Goal: Information Seeking & Learning: Learn about a topic

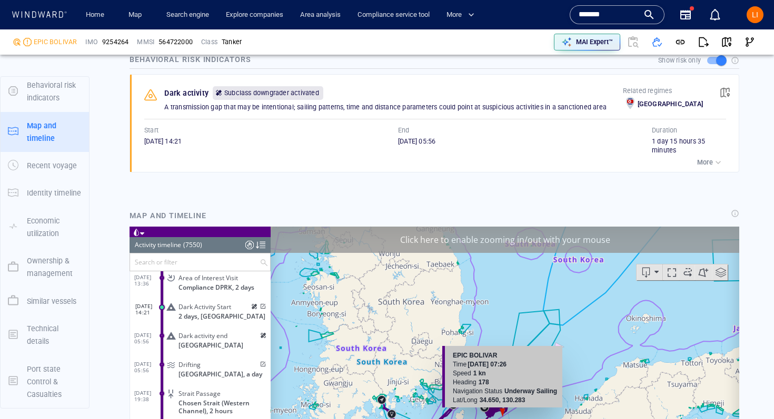
scroll to position [217617, 0]
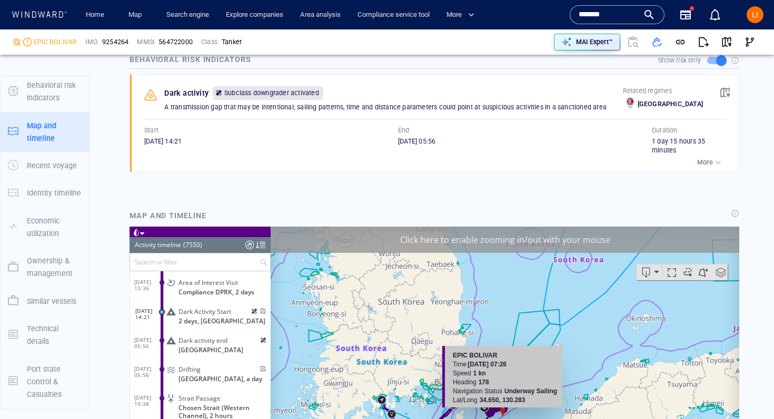
click at [252, 314] on span at bounding box center [254, 311] width 6 height 6
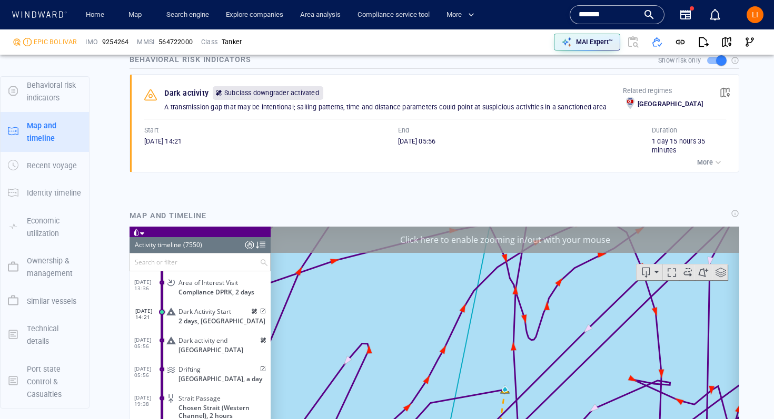
click at [251, 312] on span at bounding box center [254, 311] width 6 height 6
click at [251, 310] on span at bounding box center [254, 311] width 6 height 6
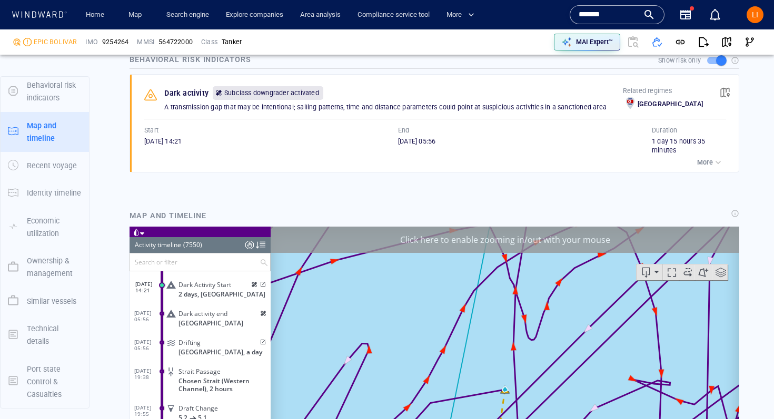
scroll to position [217643, 0]
click at [261, 316] on span at bounding box center [263, 314] width 6 height 6
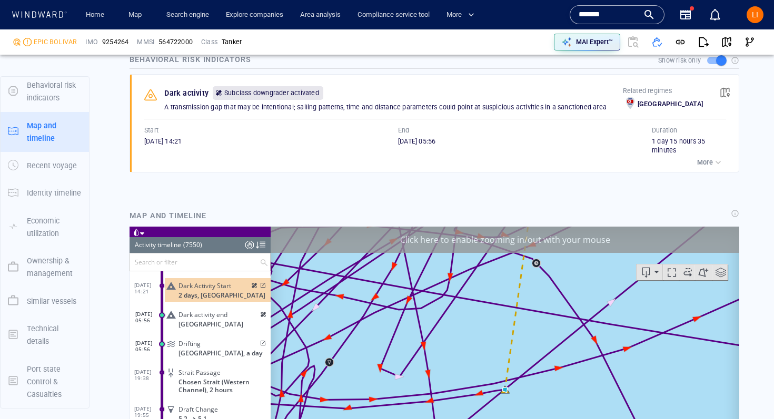
click at [259, 288] on span at bounding box center [261, 285] width 9 height 6
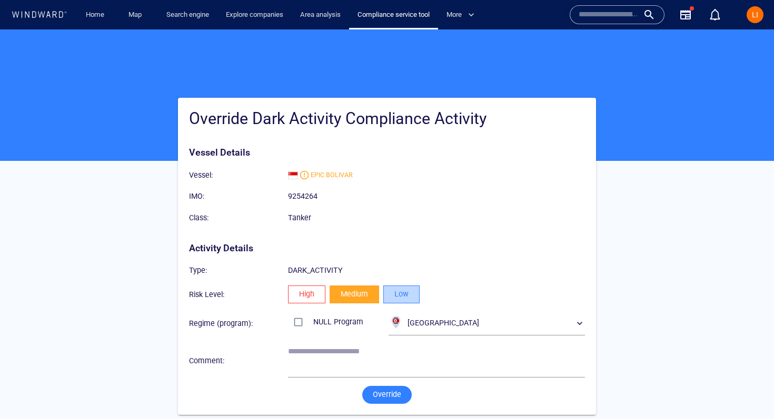
click at [403, 299] on span "Low" at bounding box center [401, 294] width 14 height 13
click at [387, 395] on span "Override" at bounding box center [387, 394] width 28 height 13
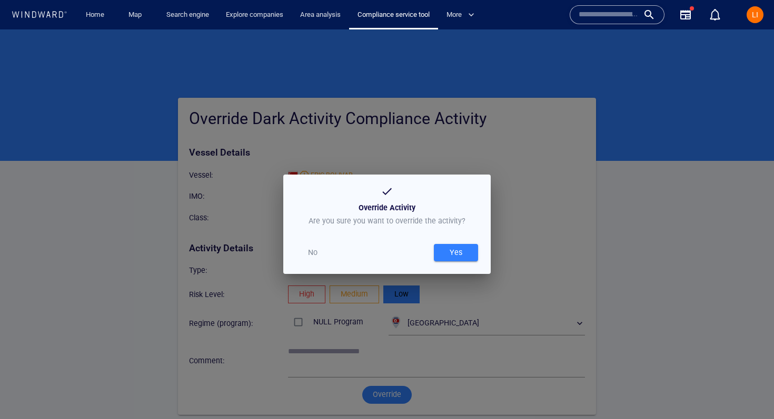
click at [469, 248] on span "Yes" at bounding box center [456, 252] width 34 height 13
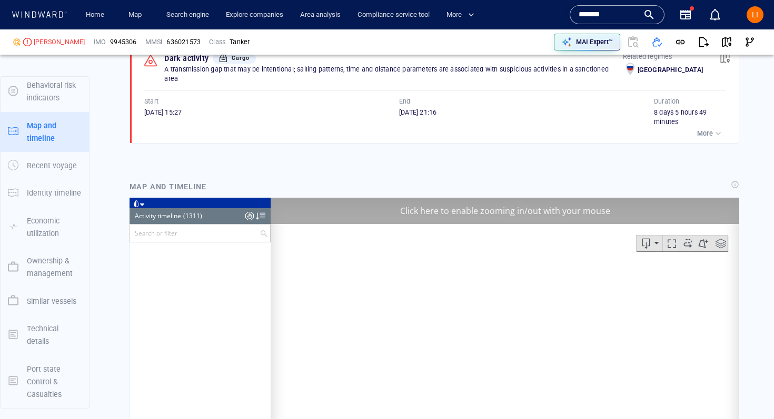
scroll to position [30595, 0]
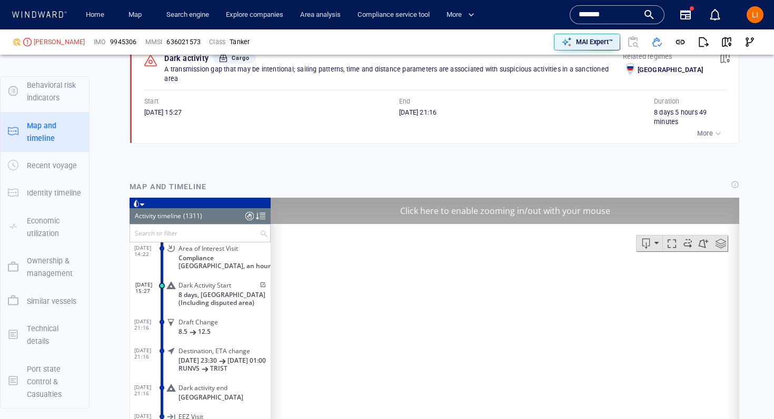
click at [607, 14] on input "*******" at bounding box center [608, 15] width 60 height 16
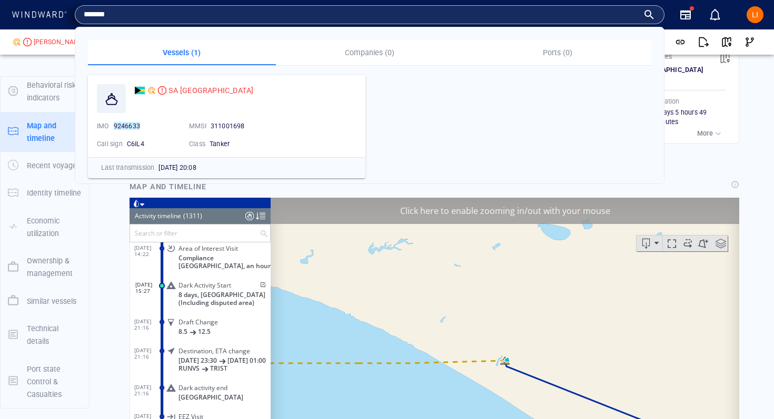
paste input "text"
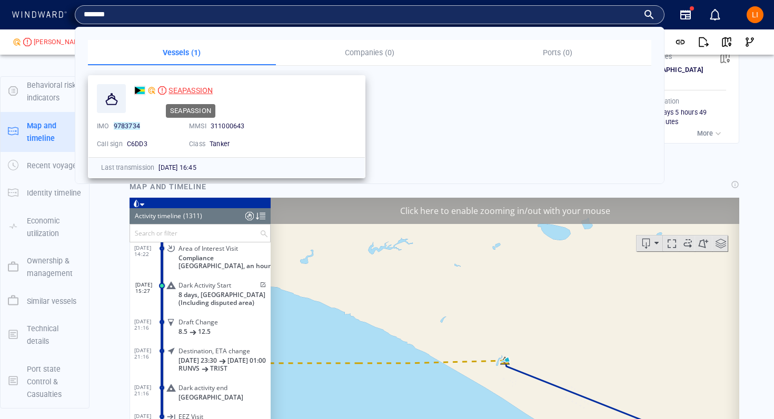
type input "*******"
click at [192, 91] on span "SEAPASSION" at bounding box center [190, 90] width 44 height 8
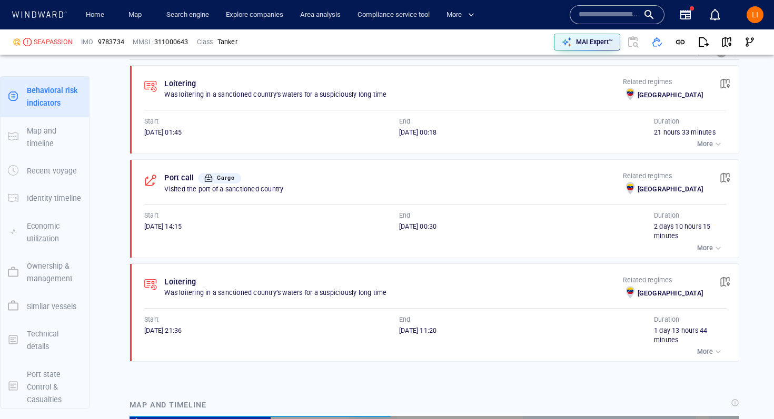
scroll to position [7765, 0]
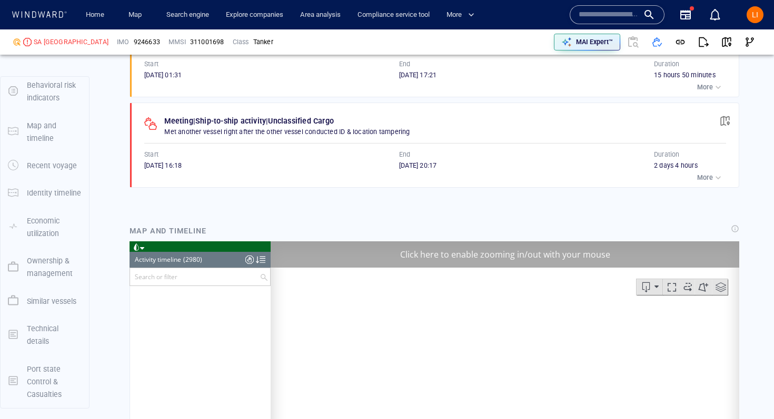
scroll to position [85977, 0]
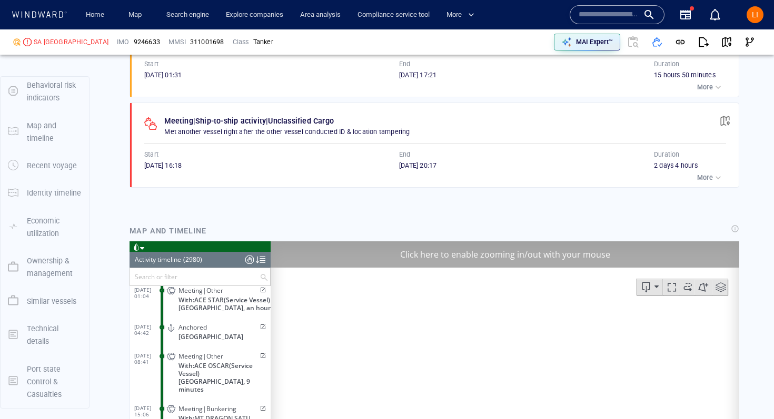
click at [619, 22] on input "text" at bounding box center [608, 15] width 60 height 16
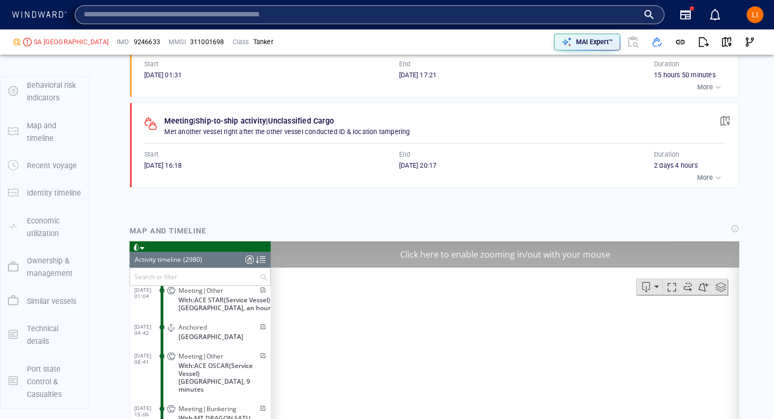
paste input "*******"
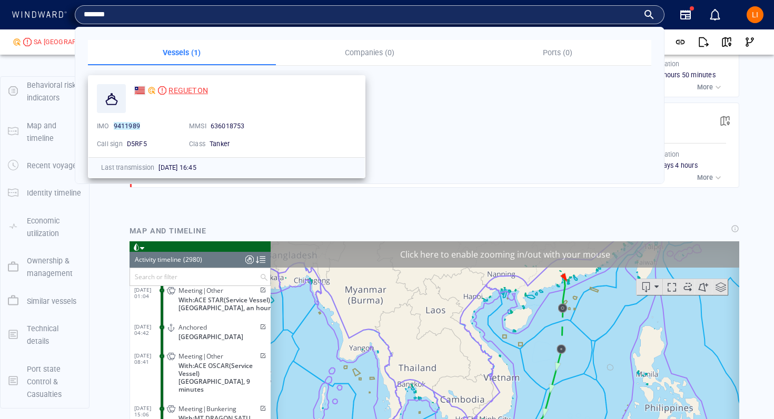
type input "*******"
click at [174, 88] on span "REGUETON" at bounding box center [187, 90] width 39 height 8
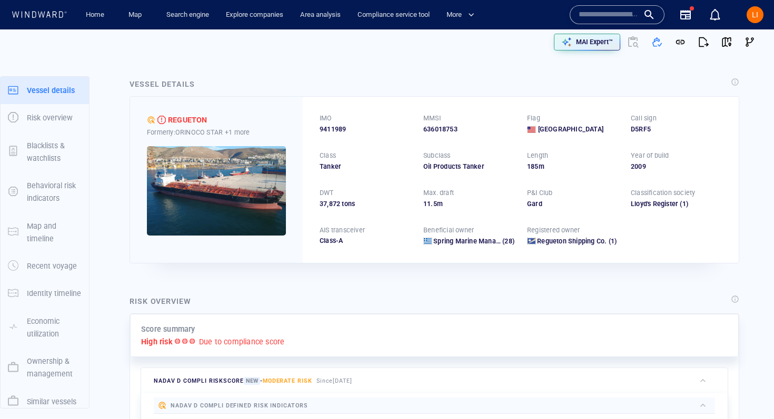
click at [636, 14] on input "text" at bounding box center [608, 15] width 60 height 16
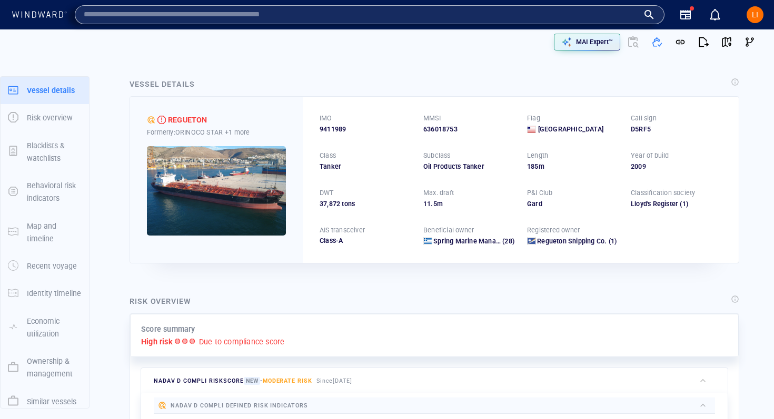
paste input "*******"
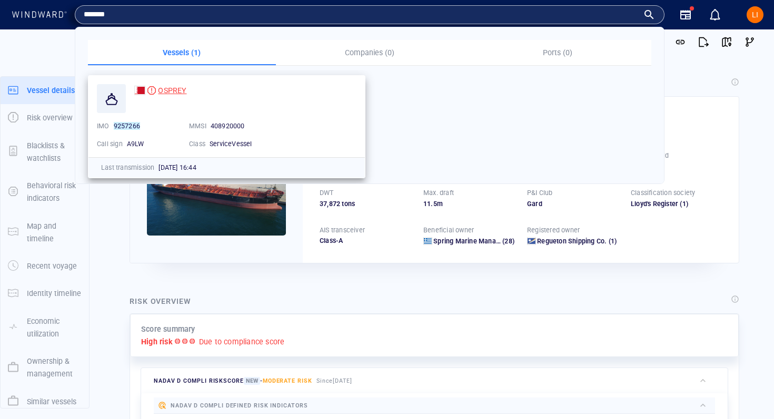
type input "*******"
click at [178, 93] on span "OSPREY" at bounding box center [172, 90] width 28 height 8
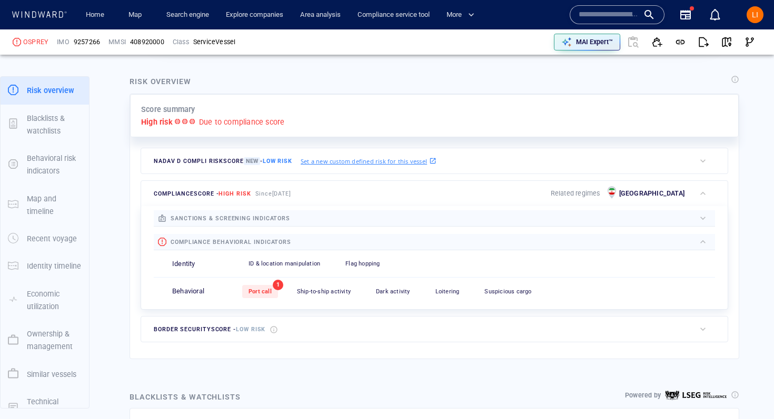
scroll to position [222, 0]
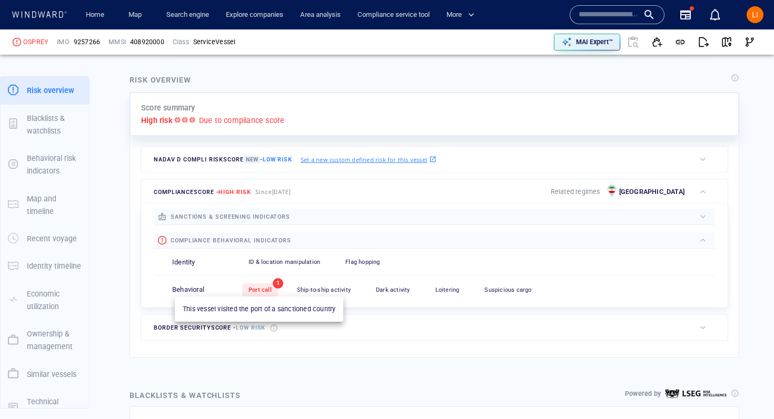
click at [265, 294] on div "Port call" at bounding box center [260, 290] width 36 height 13
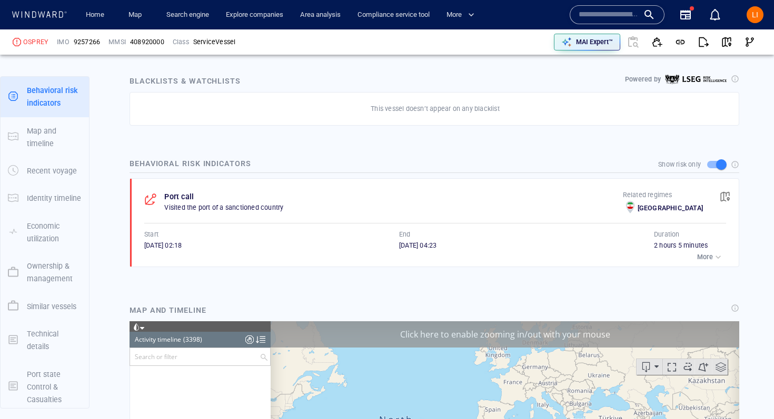
scroll to position [98076, 0]
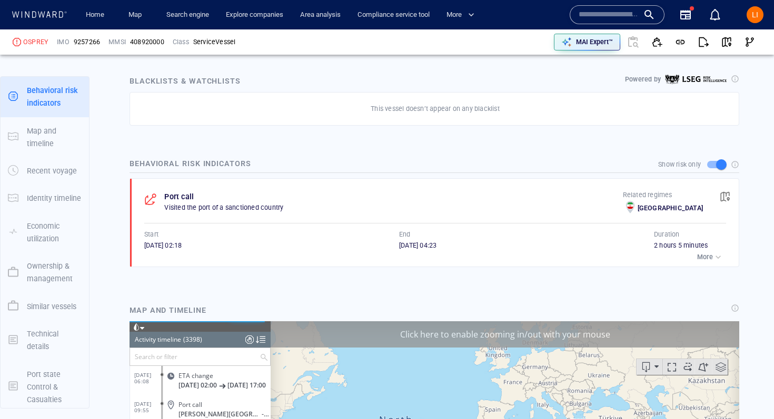
click at [719, 199] on span "button" at bounding box center [724, 197] width 11 height 11
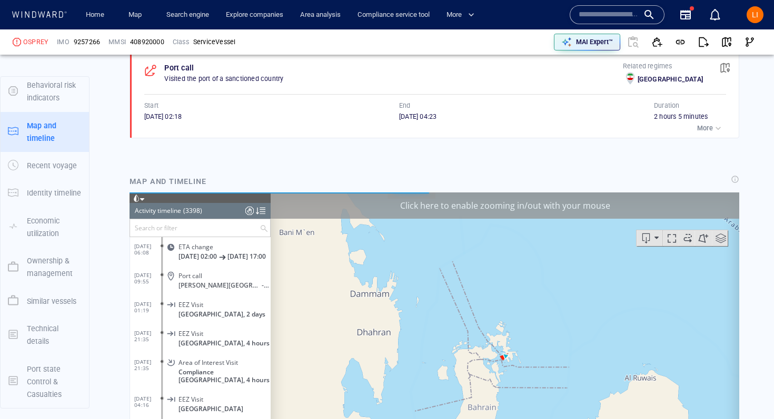
scroll to position [96127, 0]
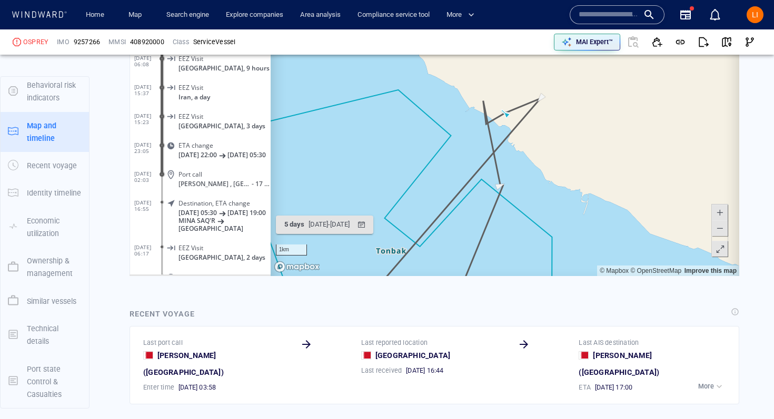
scroll to position [949, 0]
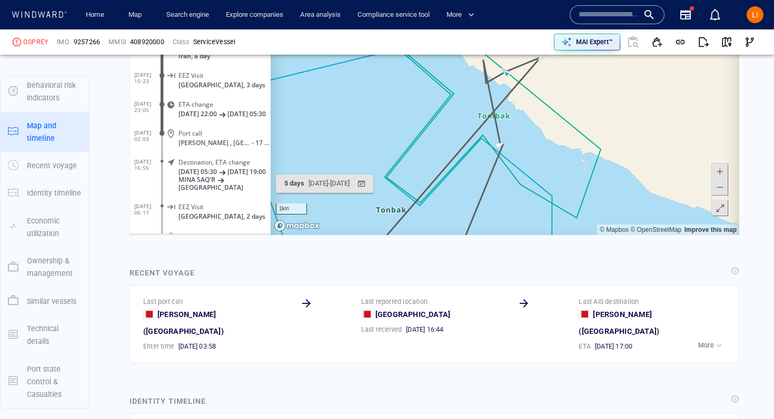
click at [718, 192] on span at bounding box center [719, 187] width 11 height 16
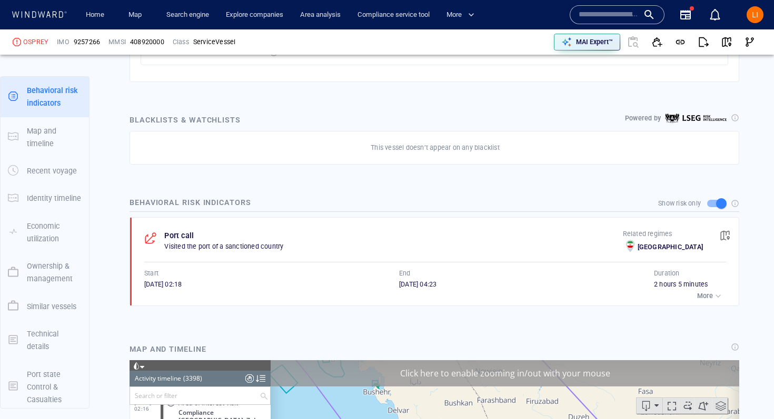
scroll to position [517, 0]
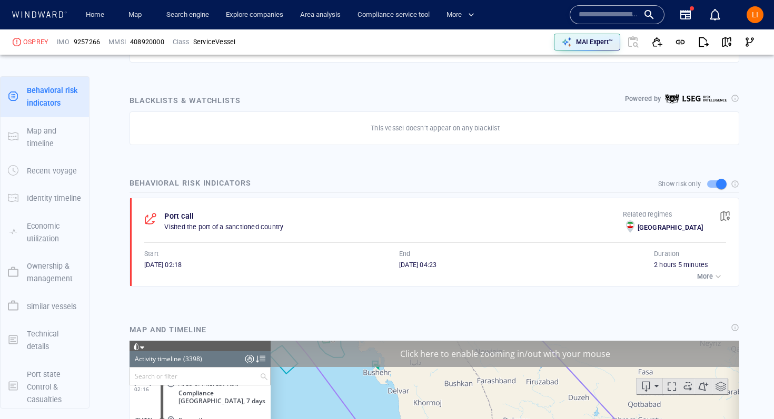
click at [719, 276] on div "button" at bounding box center [718, 277] width 11 height 11
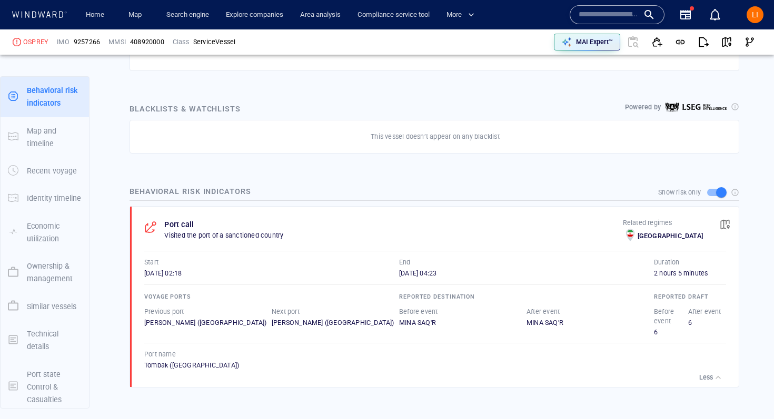
scroll to position [519, 0]
